Goal: Transaction & Acquisition: Obtain resource

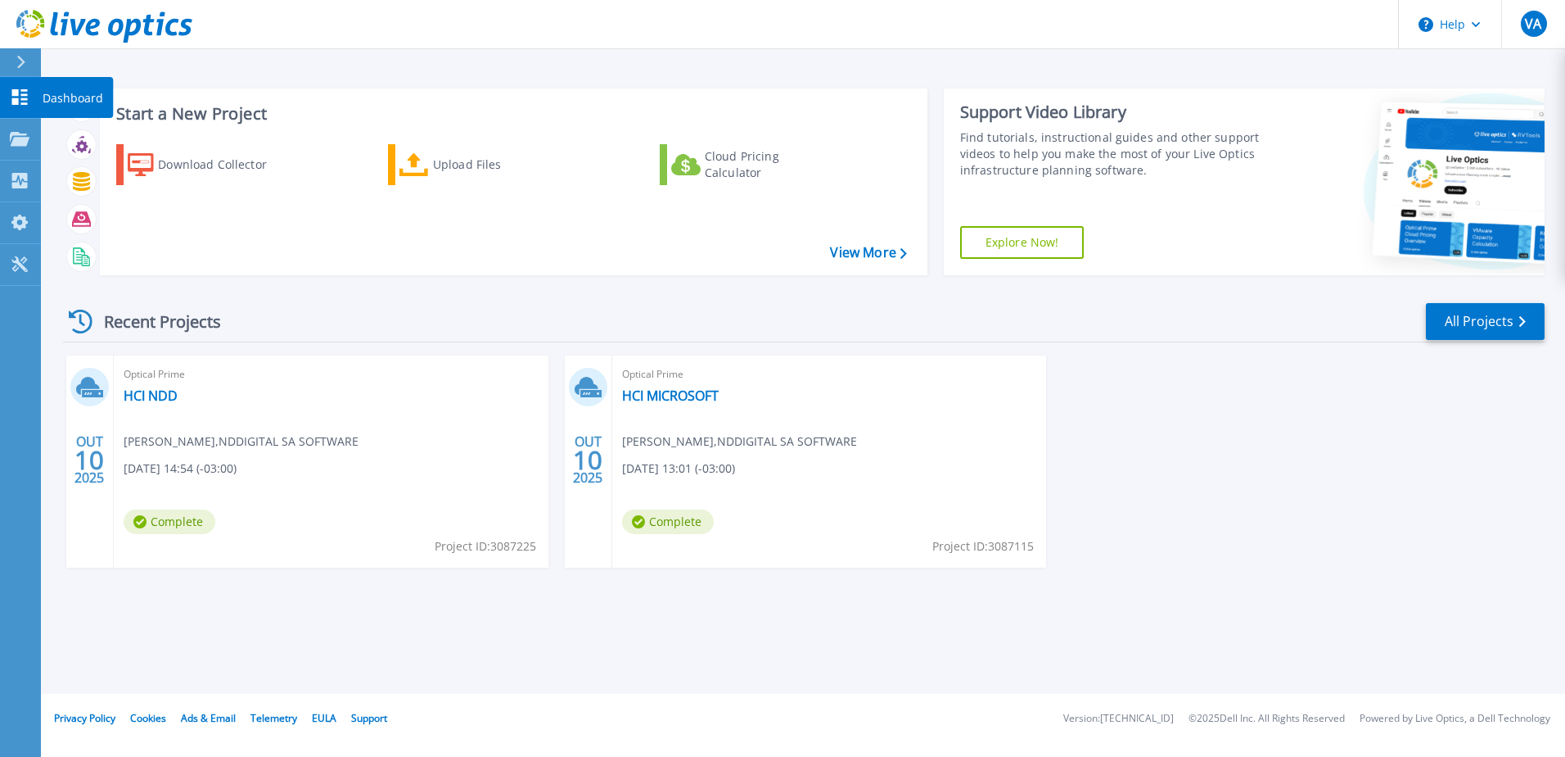
click at [28, 97] on icon at bounding box center [20, 97] width 20 height 16
click at [138, 402] on link "HCI NDD" at bounding box center [151, 395] width 54 height 16
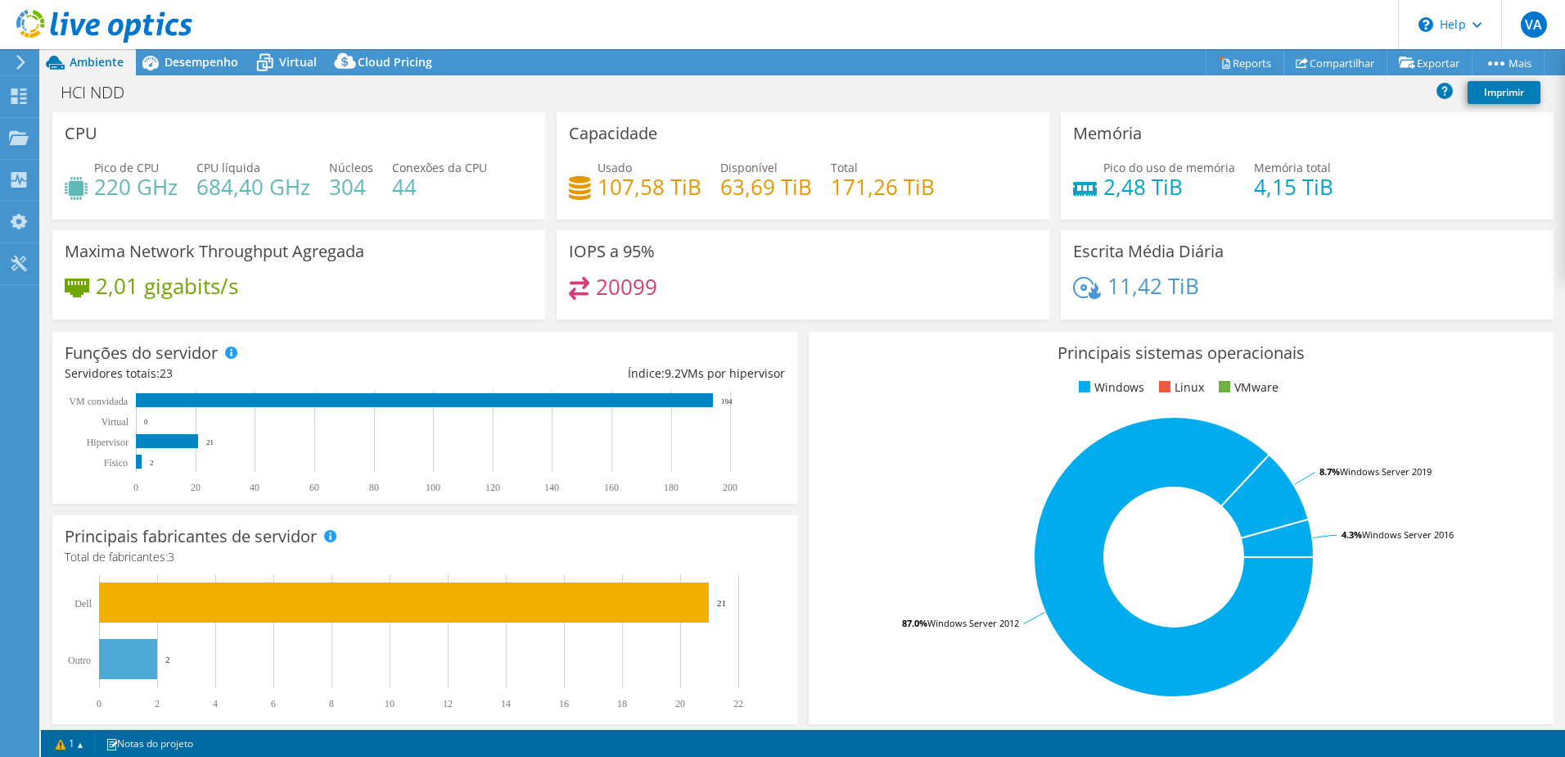
scroll to position [337, 0]
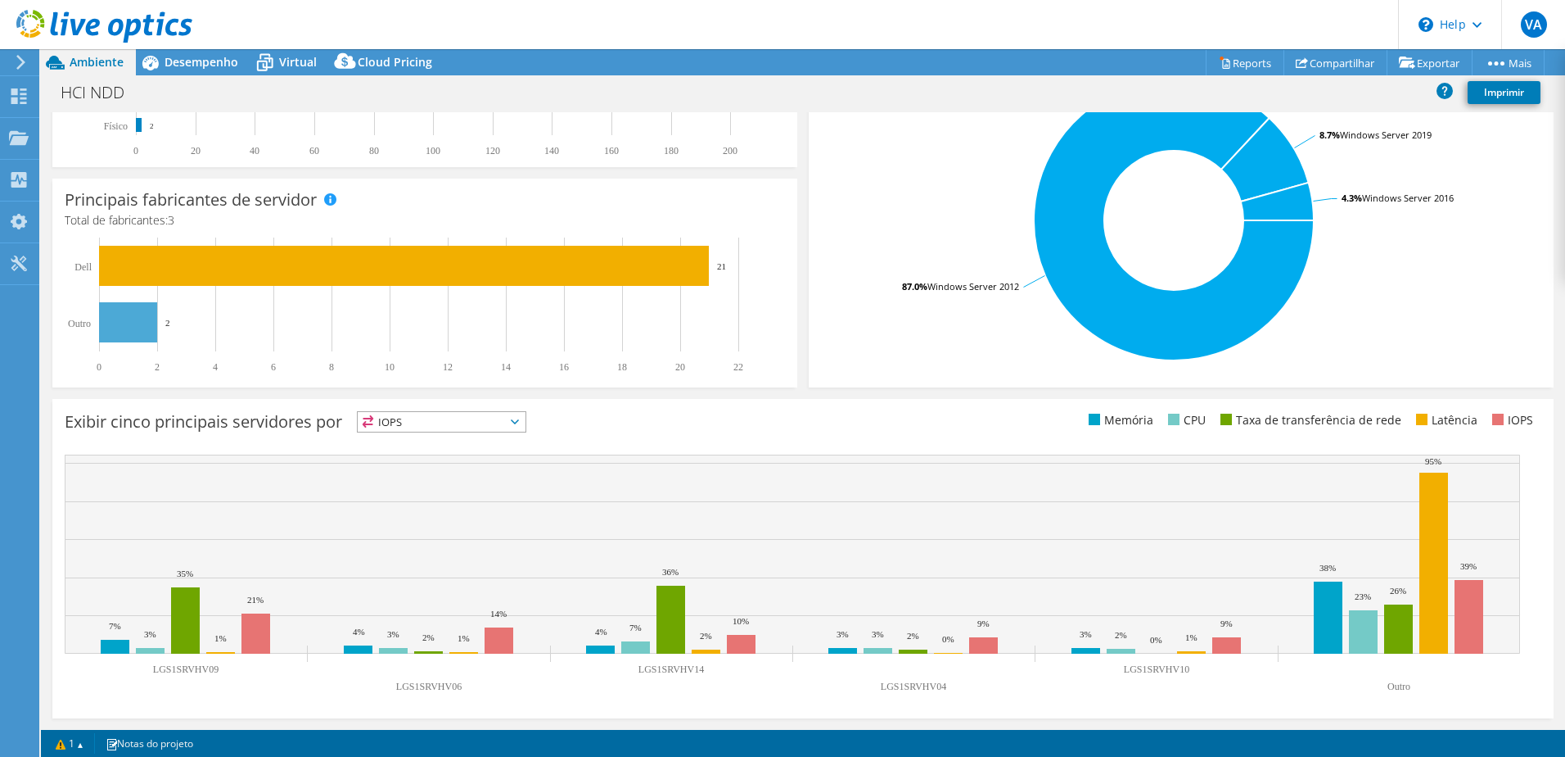
select select "SouthAmerica"
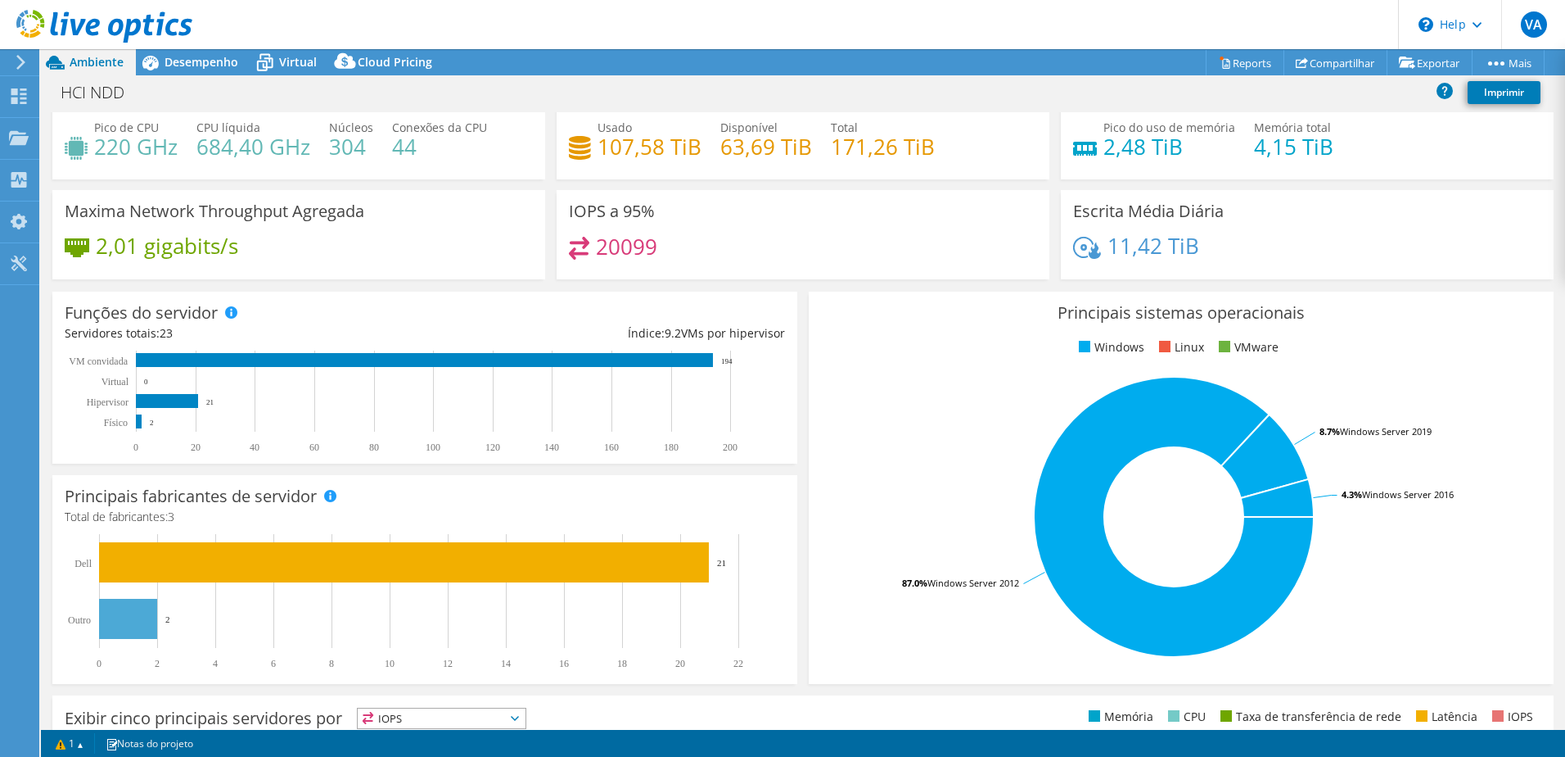
scroll to position [0, 0]
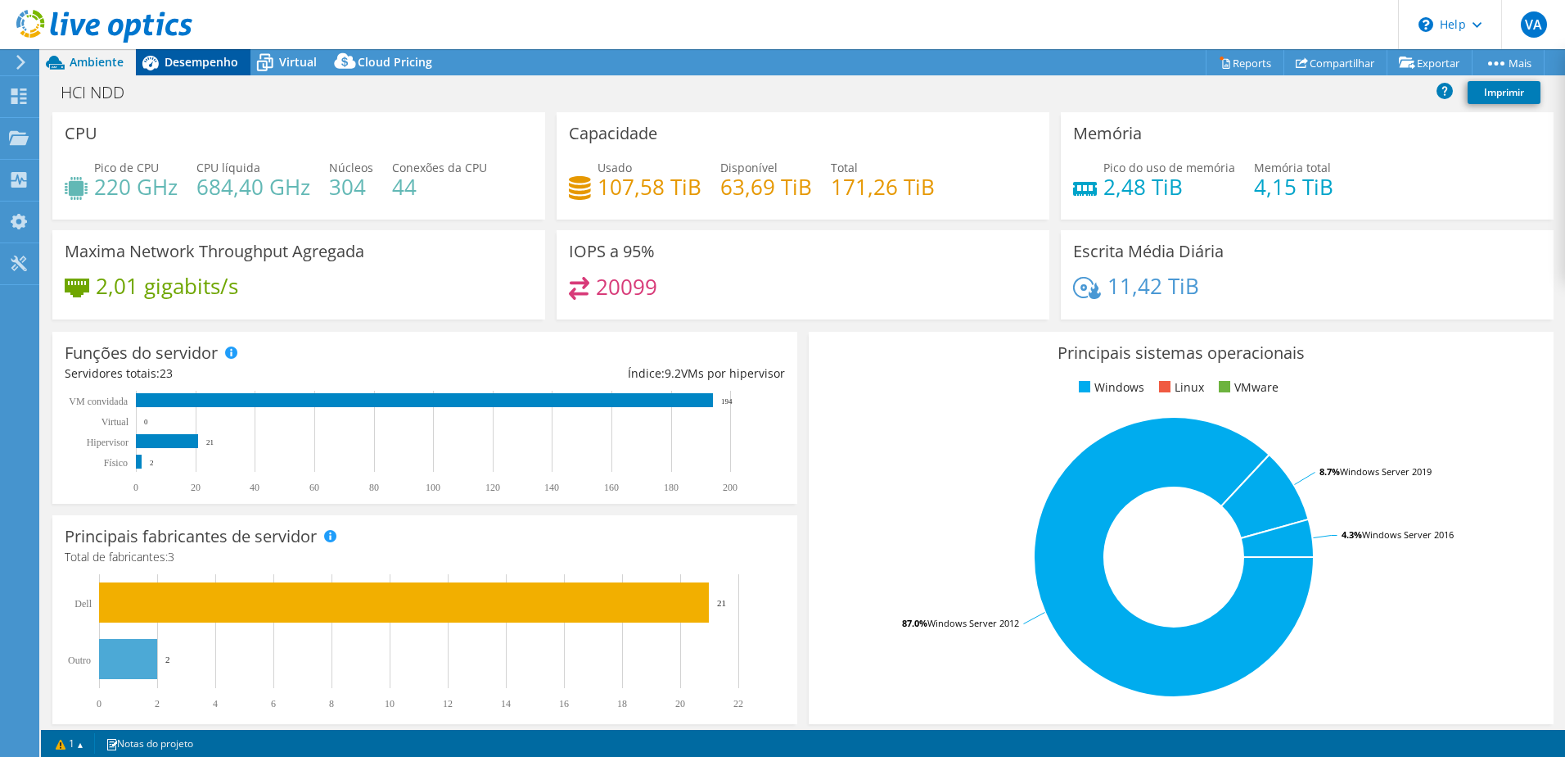
click at [192, 69] on span "Desempenho" at bounding box center [202, 62] width 74 height 16
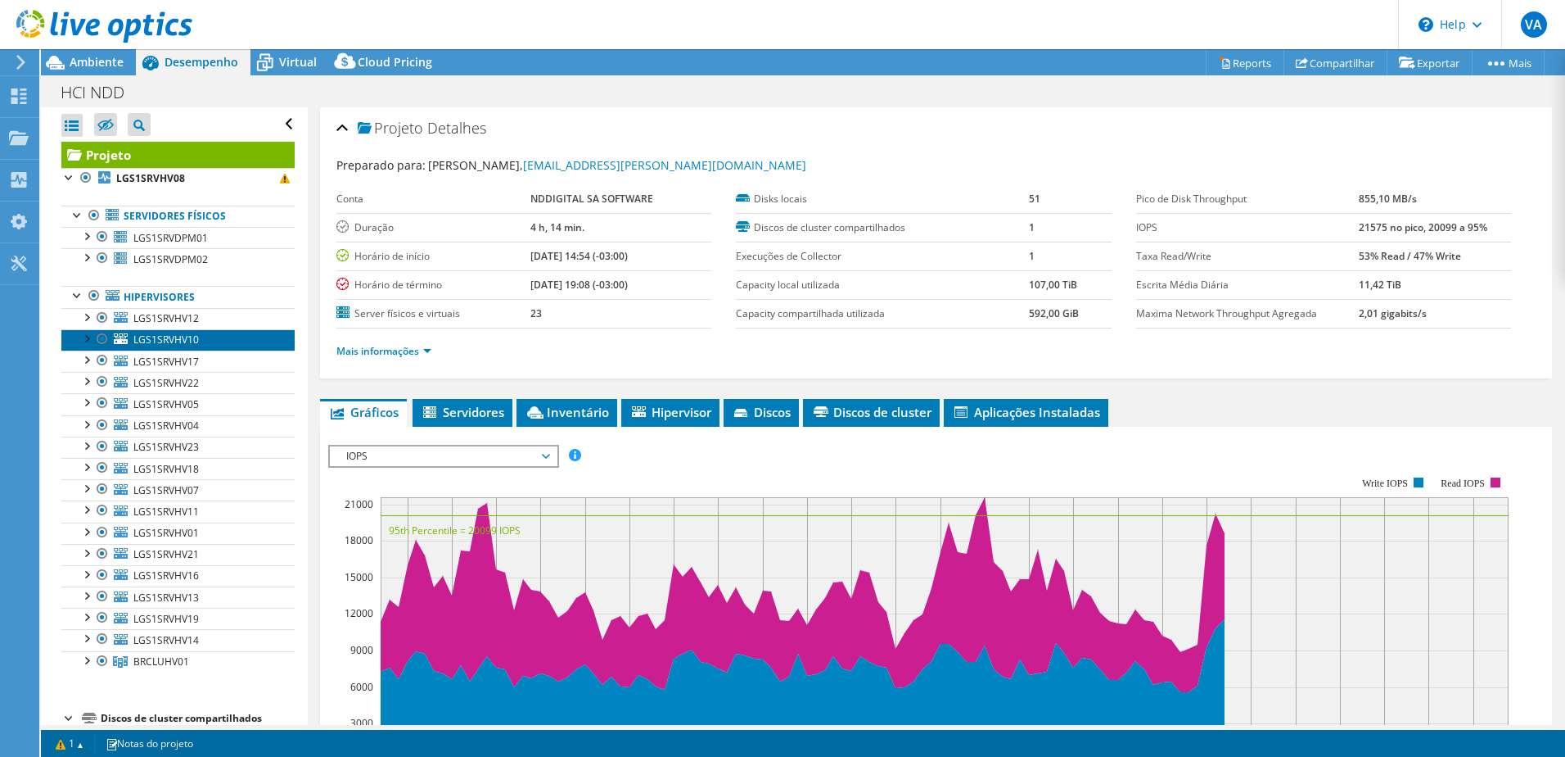
click at [160, 335] on span "LGS1SRVHV10" at bounding box center [166, 339] width 66 height 14
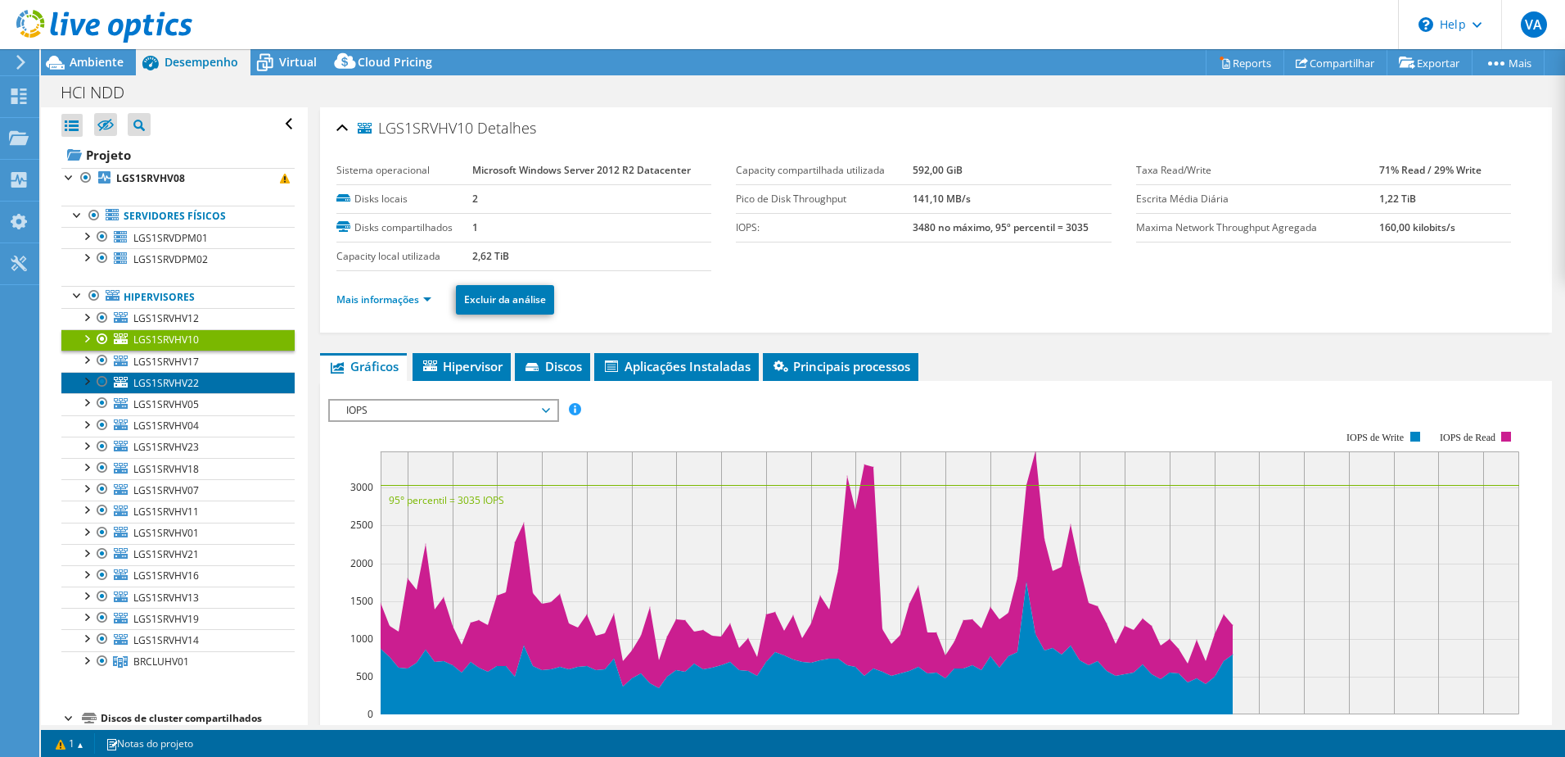
click at [162, 389] on span "LGS1SRVHV22" at bounding box center [166, 383] width 66 height 14
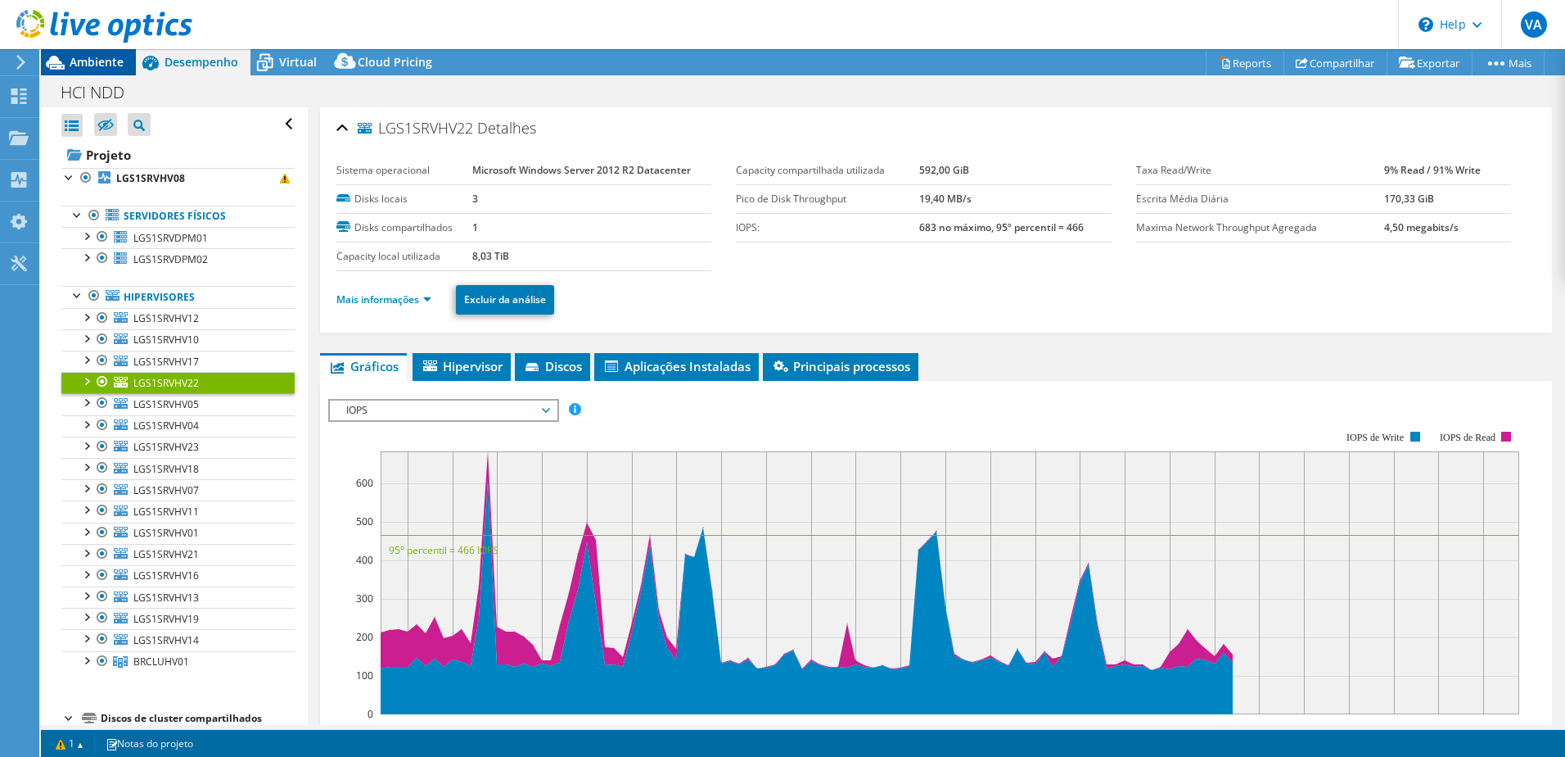
click at [102, 68] on span "Ambiente" at bounding box center [97, 62] width 54 height 16
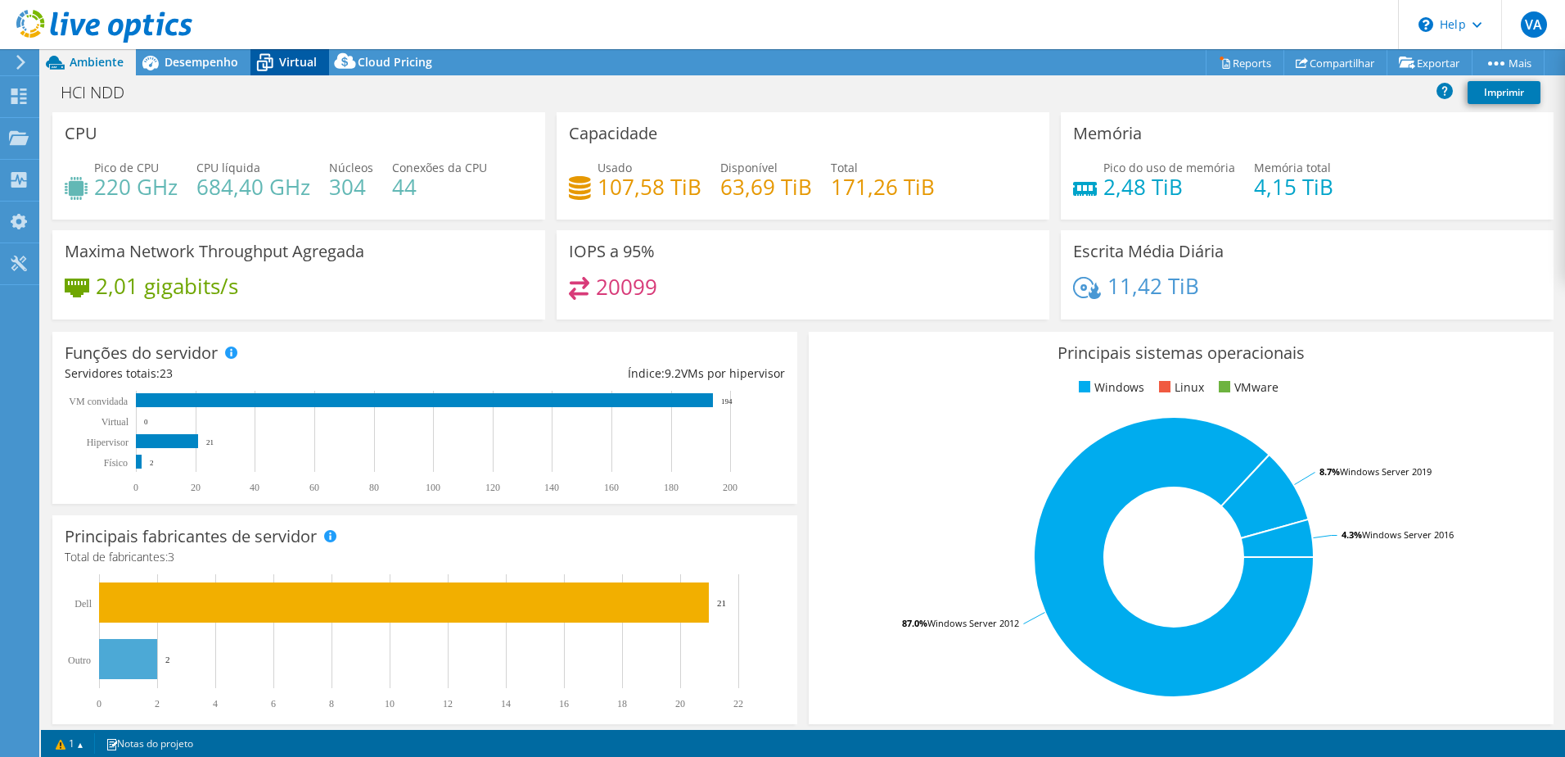
click at [281, 70] on div "Virtual" at bounding box center [290, 62] width 79 height 26
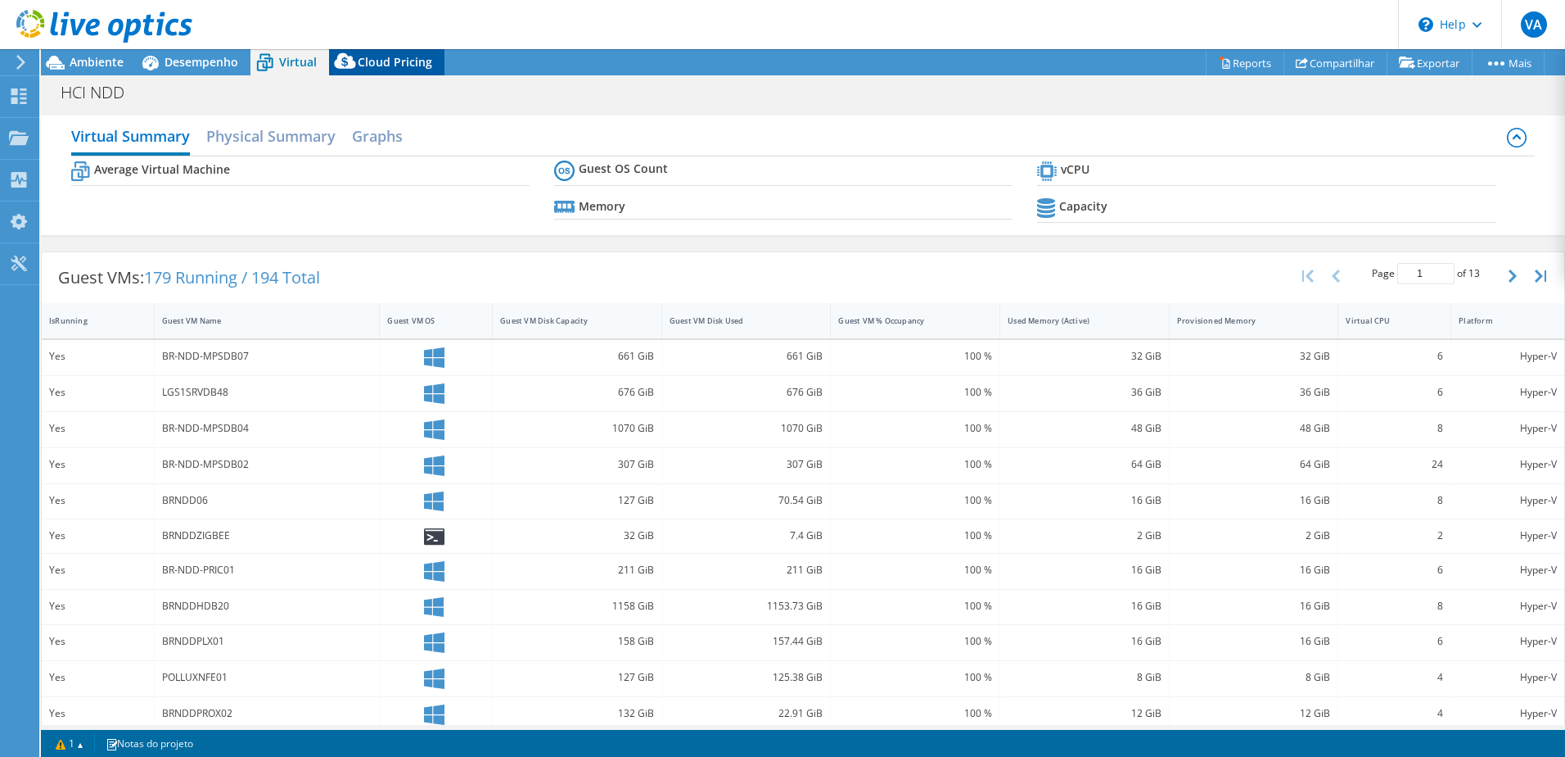
click at [396, 52] on div "Cloud Pricing" at bounding box center [386, 62] width 115 height 26
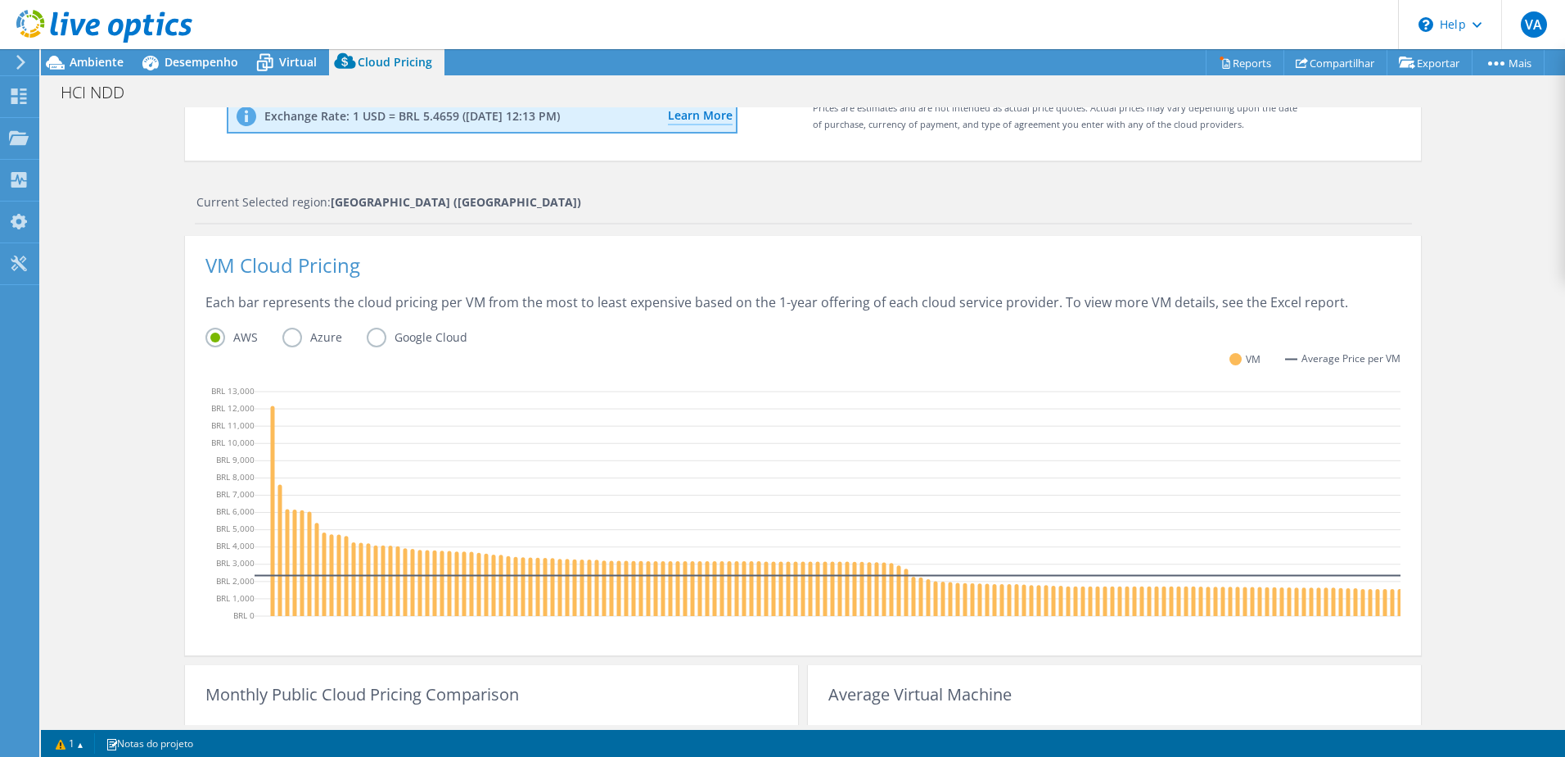
scroll to position [328, 0]
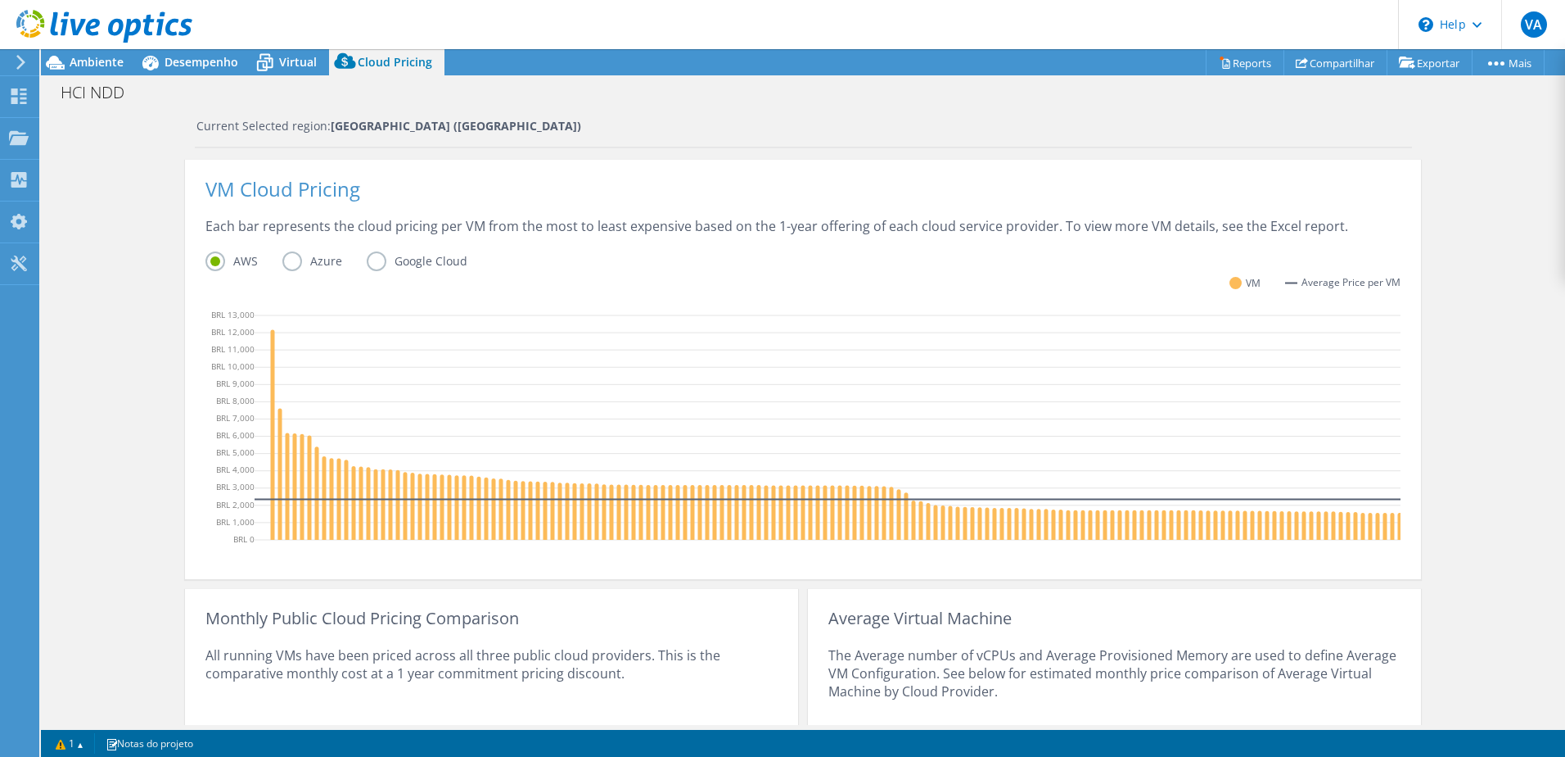
click at [305, 262] on label "Azure" at bounding box center [324, 261] width 84 height 20
click at [0, 0] on input "Azure" at bounding box center [0, 0] width 0 height 0
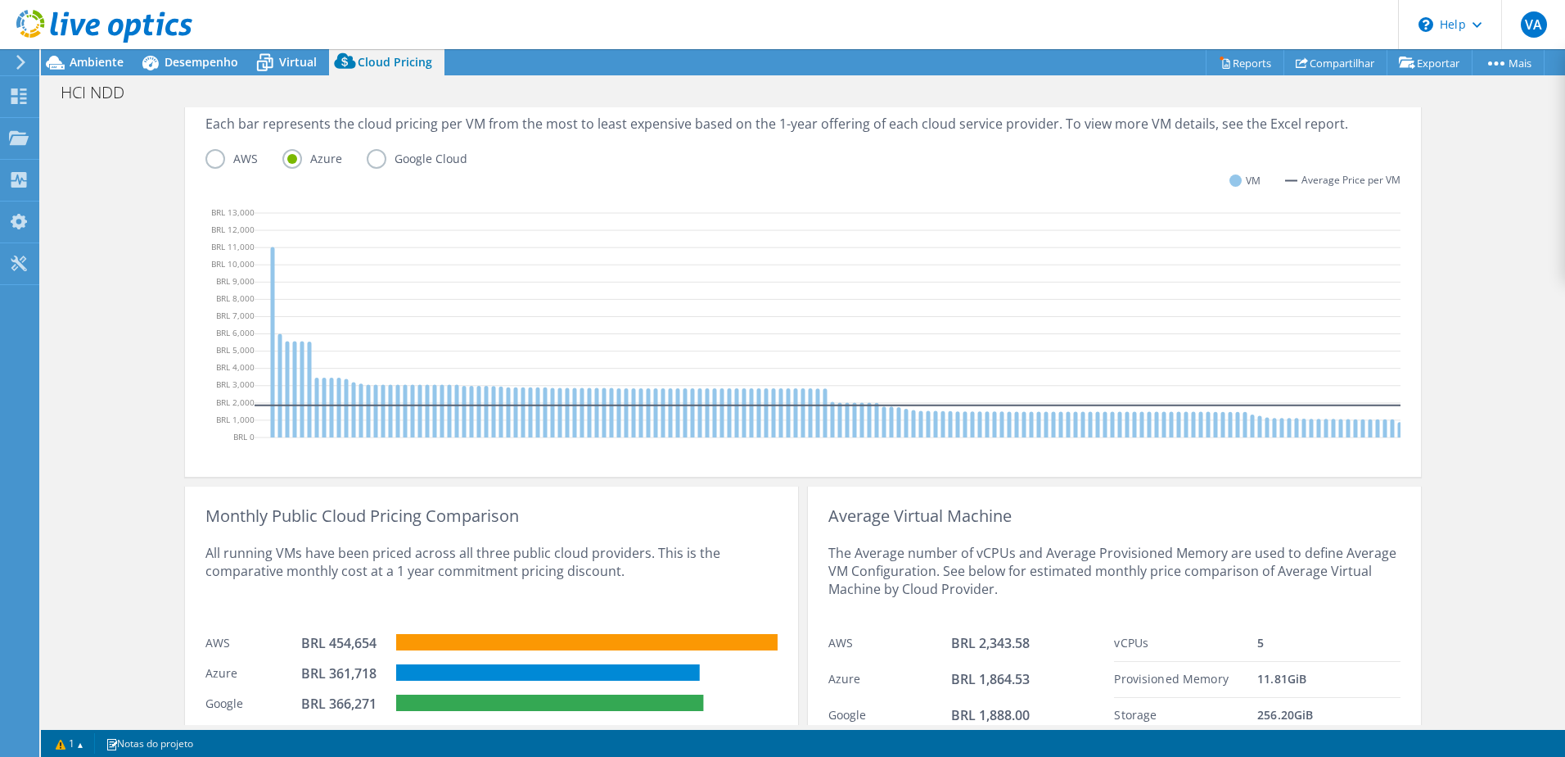
scroll to position [510, 0]
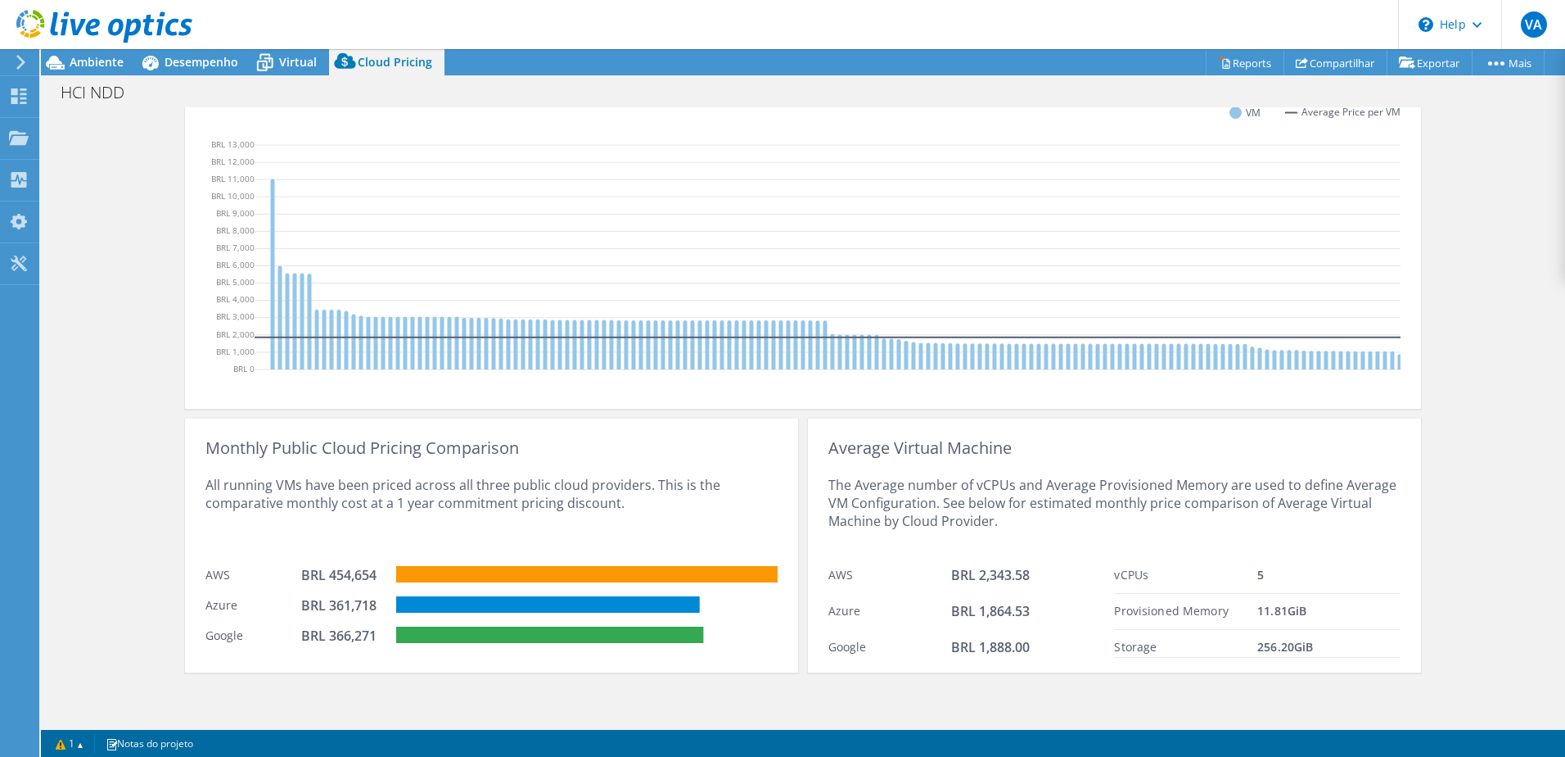
drag, startPoint x: 1328, startPoint y: 642, endPoint x: 1108, endPoint y: 654, distance: 220.6
click at [1114, 654] on div "Storage 256.20 GiB" at bounding box center [1257, 644] width 287 height 28
drag, startPoint x: 1108, startPoint y: 654, endPoint x: 1066, endPoint y: 648, distance: 42.1
click at [1066, 648] on div "BRL 1,888.00" at bounding box center [1033, 648] width 164 height 20
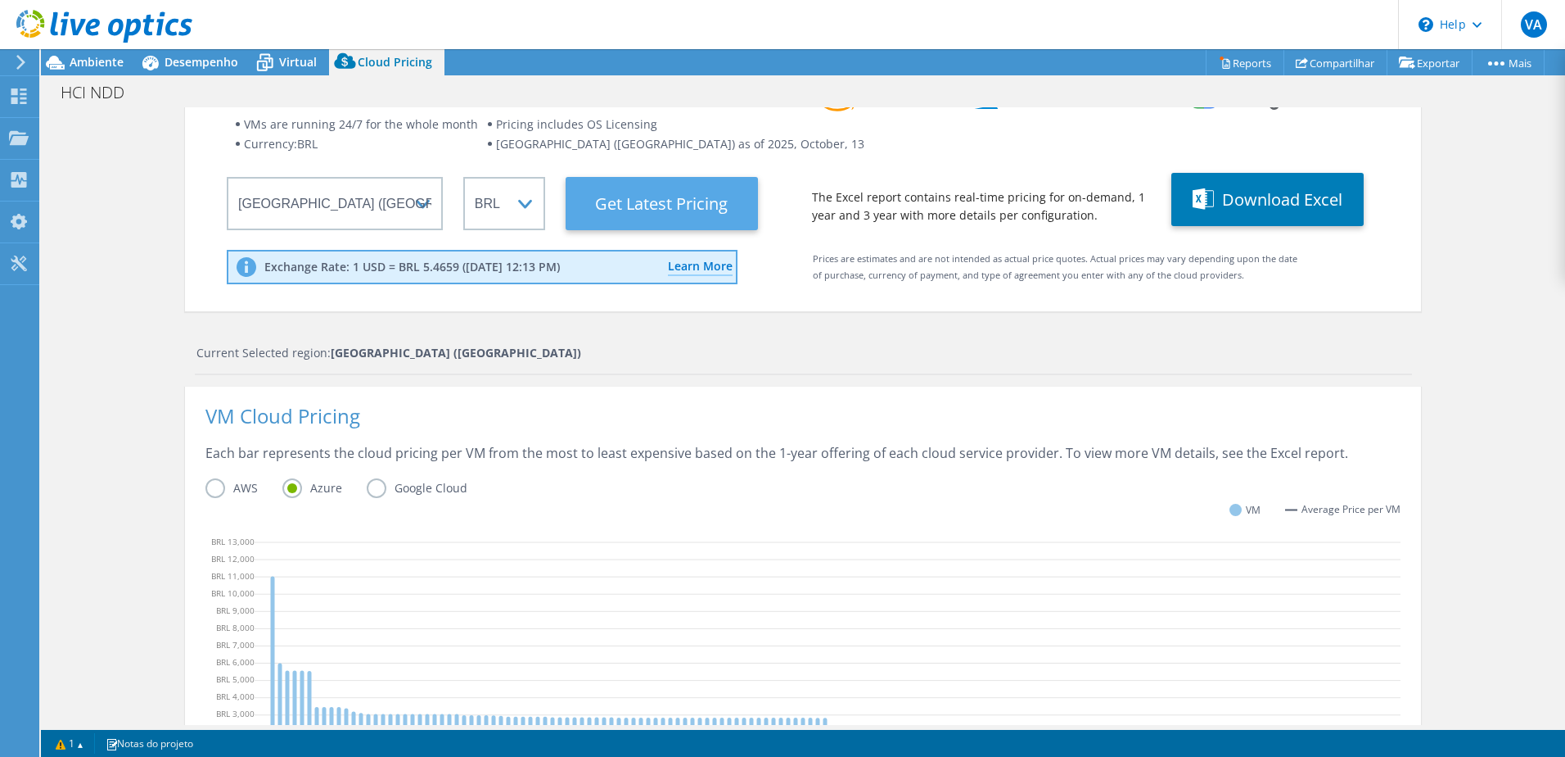
click at [676, 210] on Latest "Get Latest Pricing" at bounding box center [662, 203] width 192 height 53
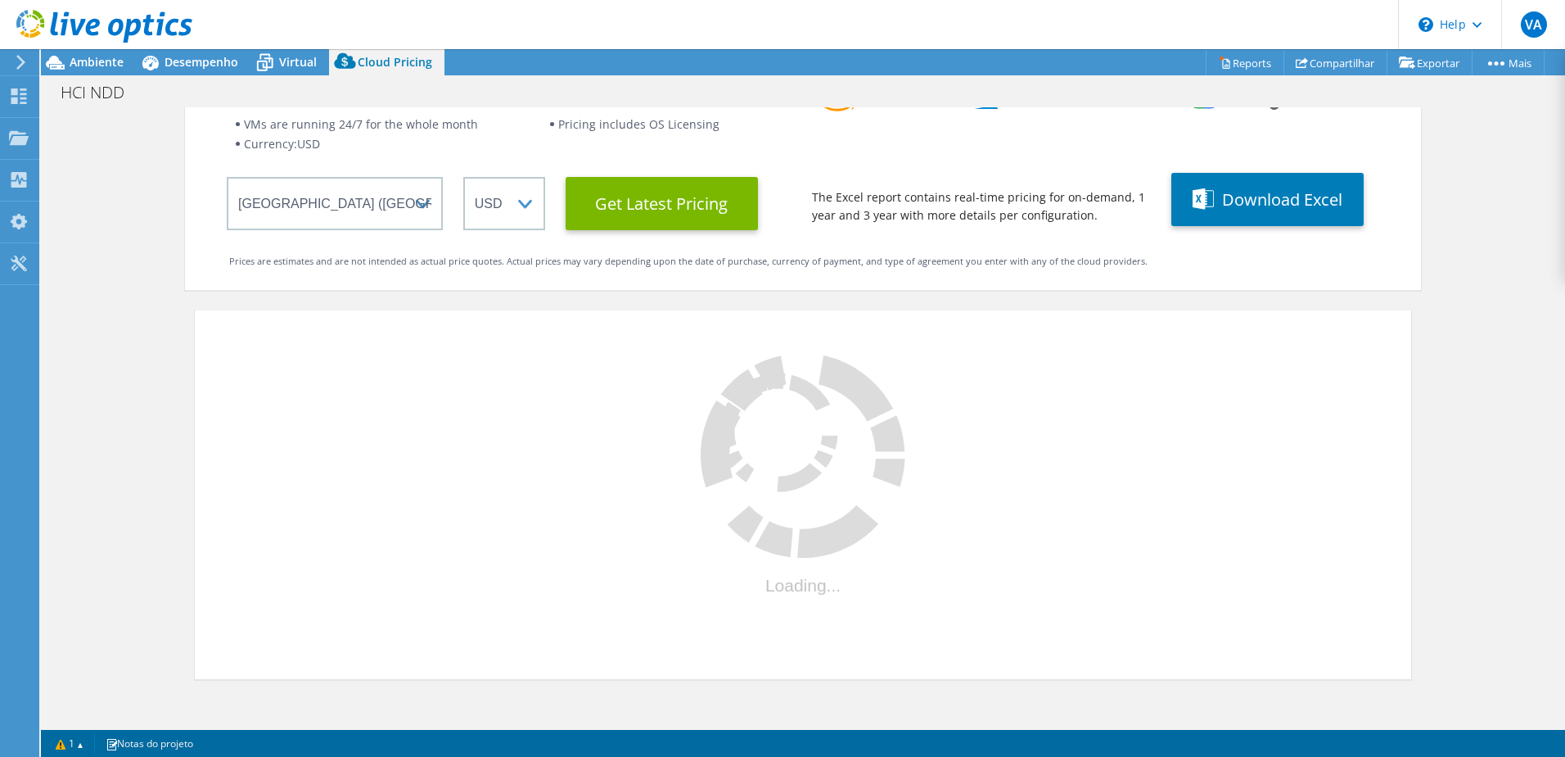
select select "BRL"
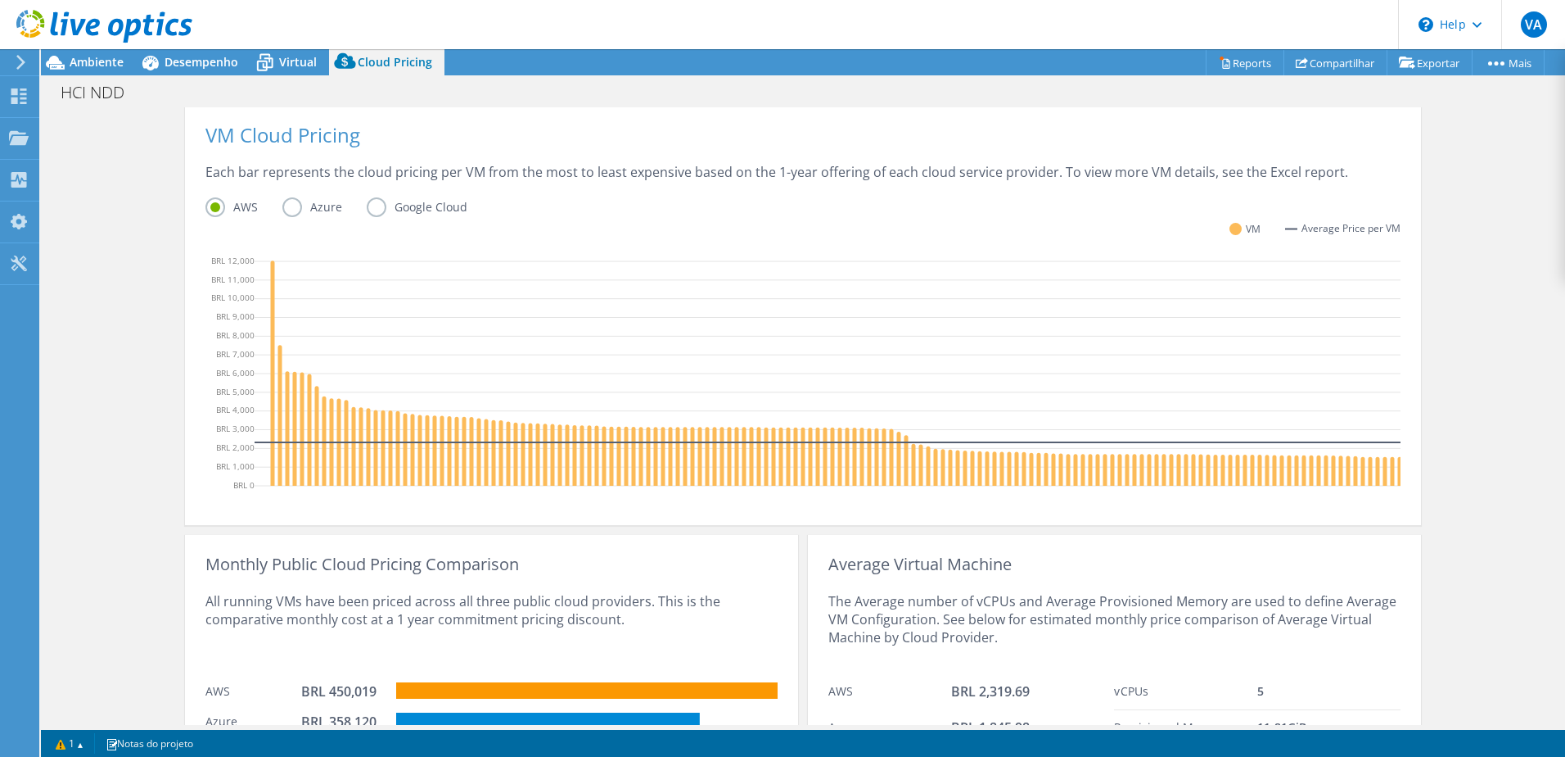
scroll to position [428, 0]
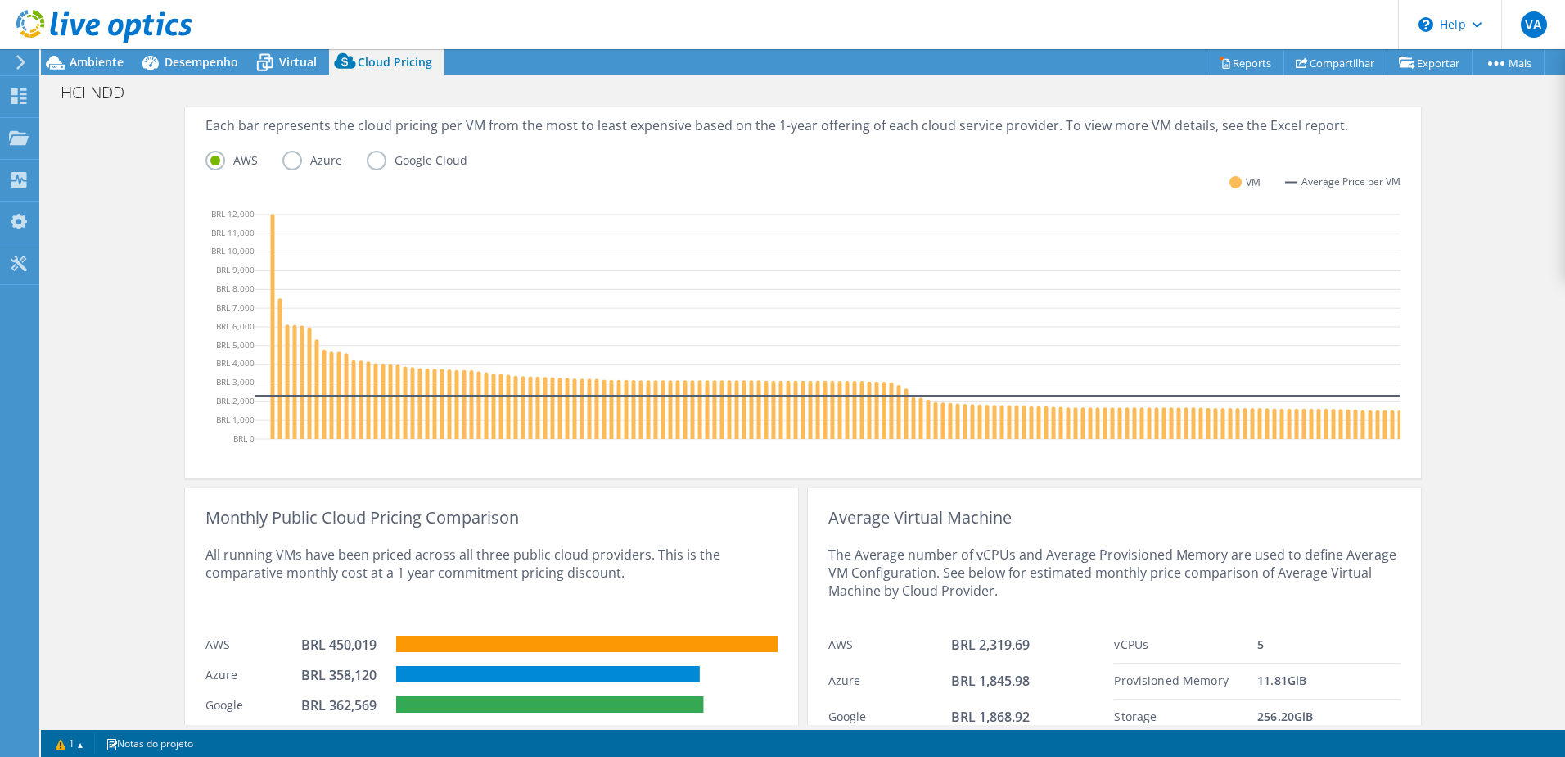
click at [305, 158] on label "Azure" at bounding box center [324, 161] width 84 height 20
click at [0, 0] on input "Azure" at bounding box center [0, 0] width 0 height 0
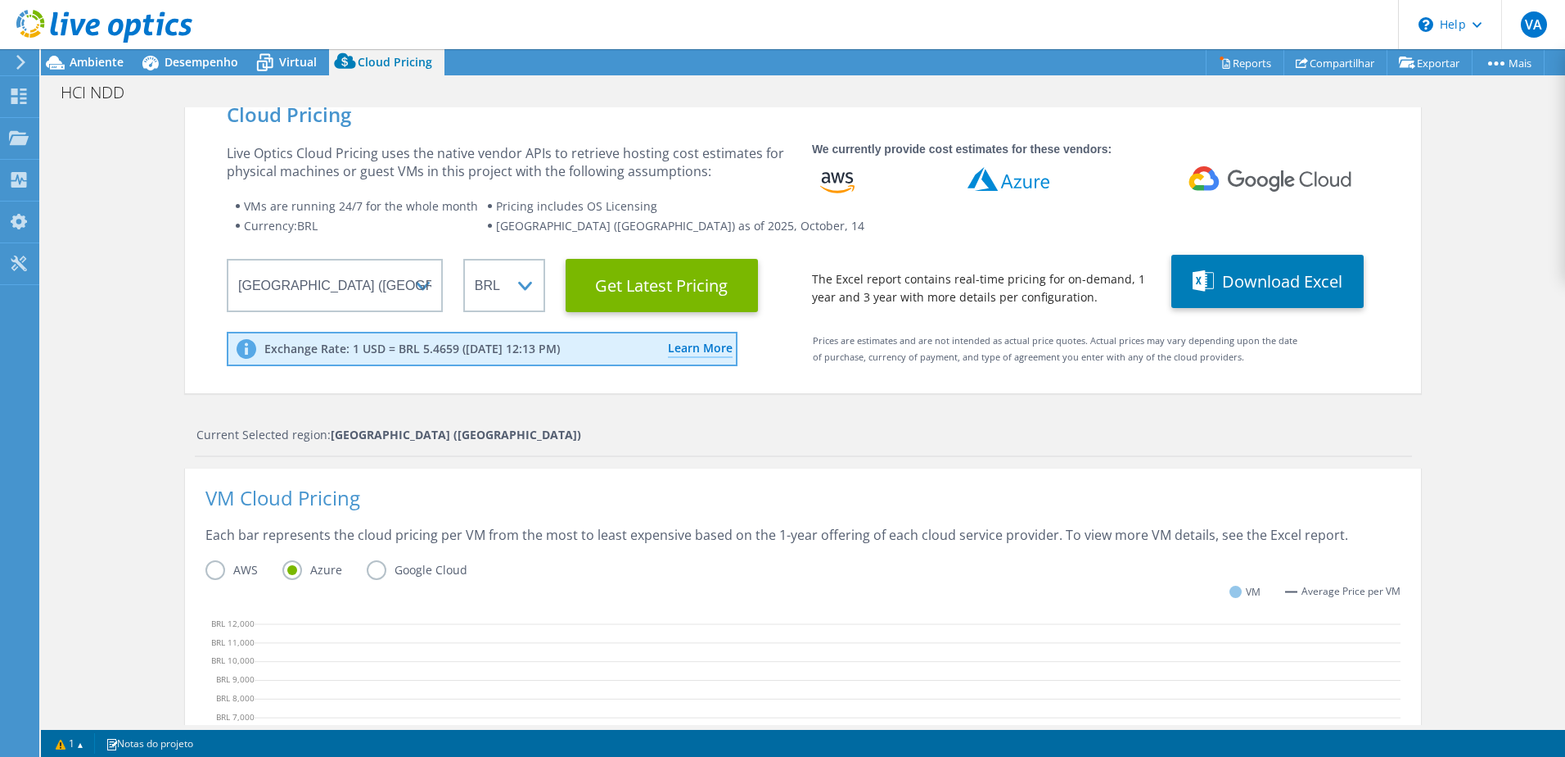
scroll to position [19, 0]
click at [1301, 287] on button "Download Excel" at bounding box center [1268, 281] width 192 height 53
